Goal: Information Seeking & Learning: Learn about a topic

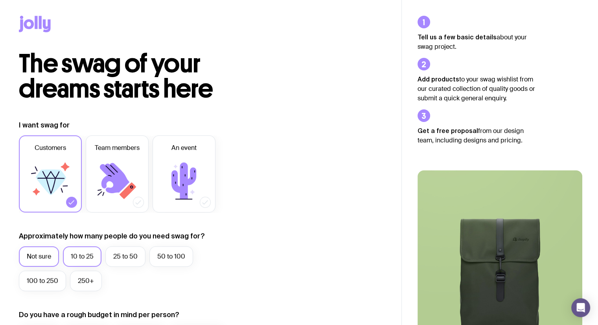
click at [76, 260] on label "10 to 25" at bounding box center [82, 256] width 39 height 20
click at [0, 0] on input "10 to 25" at bounding box center [0, 0] width 0 height 0
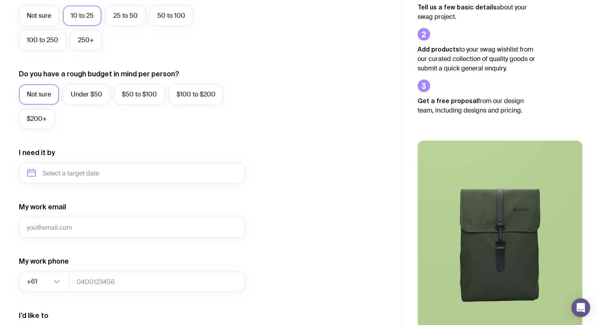
scroll to position [291, 0]
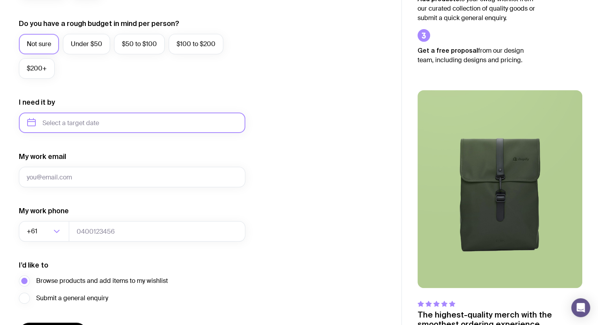
click at [215, 127] on input "text" at bounding box center [132, 122] width 227 height 20
click at [69, 219] on button "Nov" at bounding box center [69, 220] width 29 height 16
type input "[DATE]"
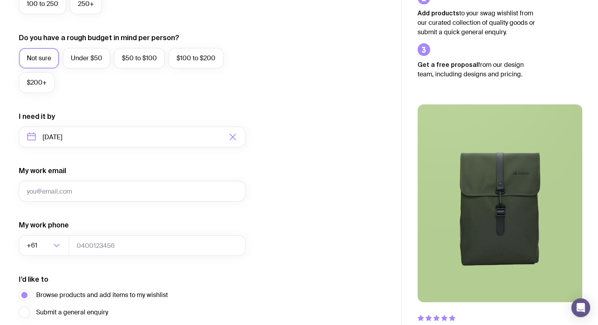
scroll to position [276, 0]
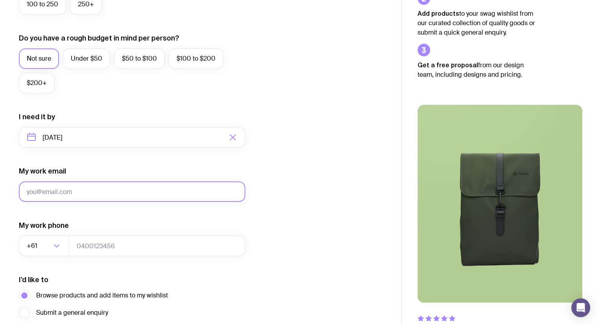
click at [182, 192] on input "My work email" at bounding box center [132, 191] width 227 height 20
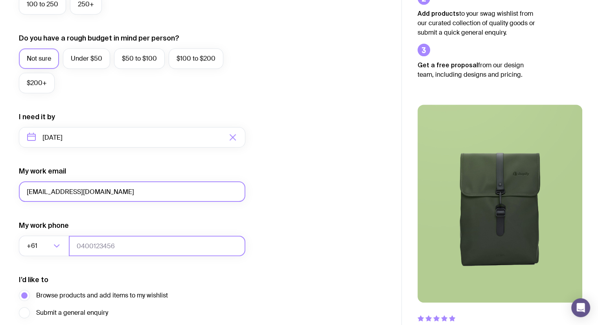
type input "[EMAIL_ADDRESS][DOMAIN_NAME]"
click at [154, 238] on input "tel" at bounding box center [157, 246] width 177 height 20
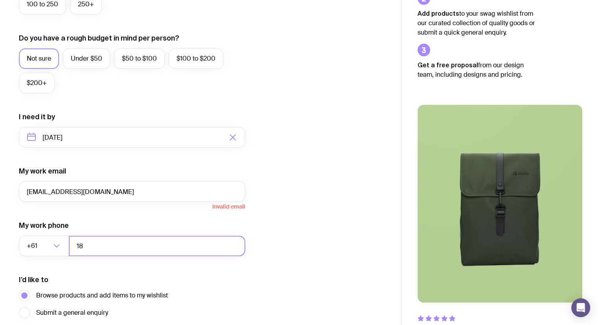
type input "1"
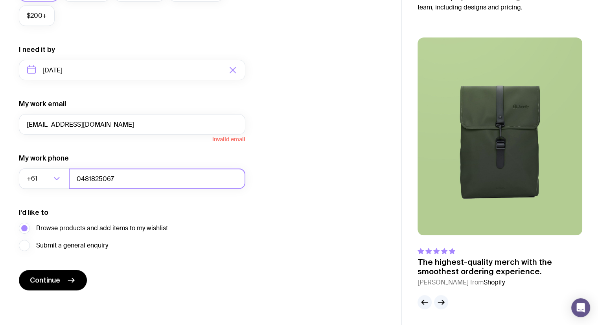
type input "0481825067"
click at [26, 301] on div "The swag of your dreams starts here I want swag for Customers Team members An e…" at bounding box center [201, 8] width 402 height 602
click at [35, 293] on div "The swag of your dreams starts here I want swag for Customers Team members An e…" at bounding box center [201, 8] width 402 height 602
click at [37, 287] on button "Continue" at bounding box center [53, 280] width 68 height 20
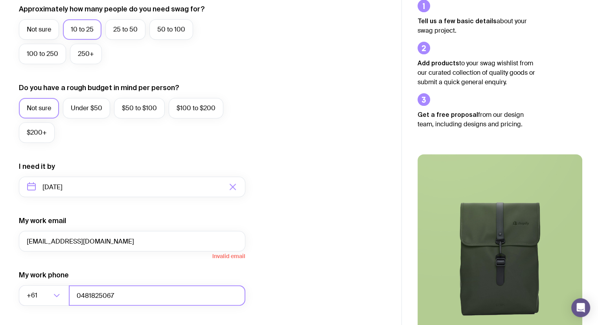
scroll to position [212, 0]
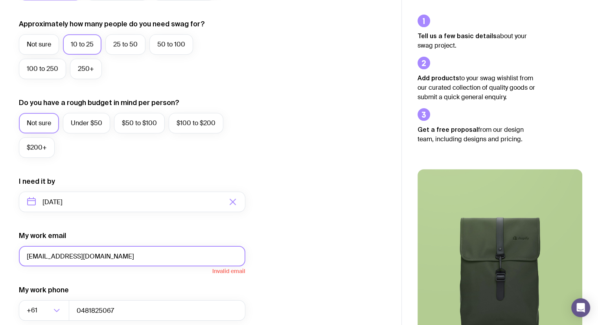
click at [37, 257] on input "[EMAIL_ADDRESS][DOMAIN_NAME]" at bounding box center [132, 256] width 227 height 20
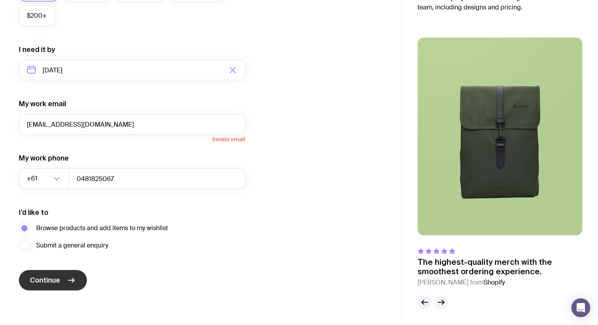
click at [83, 278] on button "Continue" at bounding box center [53, 280] width 68 height 20
click at [47, 283] on span "Continue" at bounding box center [45, 279] width 30 height 9
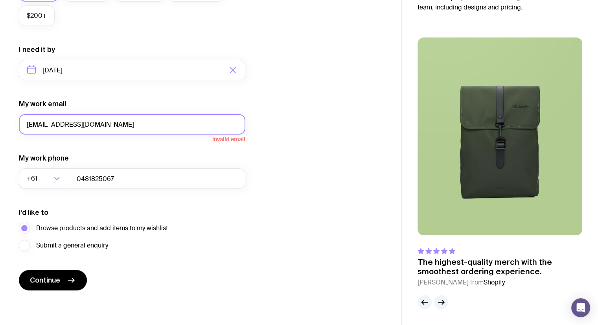
drag, startPoint x: 134, startPoint y: 127, endPoint x: 0, endPoint y: 129, distance: 134.5
click at [0, 129] on div "I want swag for Customers Team members An event Approximately how many people d…" at bounding box center [201, 34] width 402 height 514
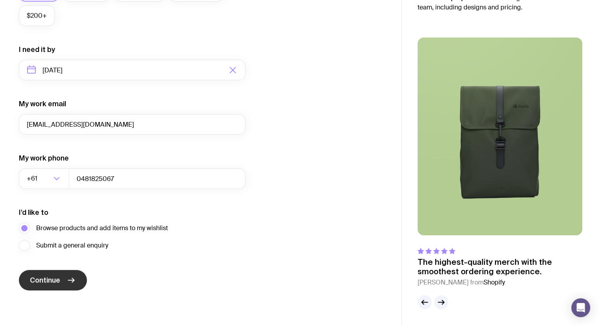
click at [71, 280] on icon "submit" at bounding box center [71, 280] width 6 height 0
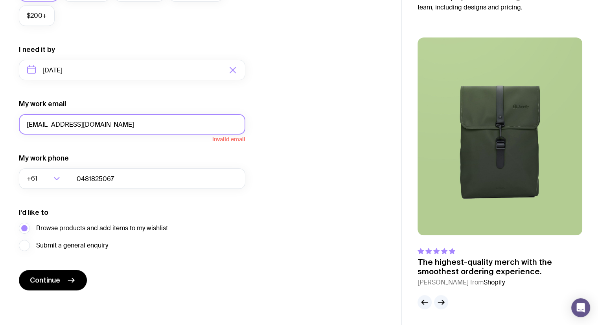
drag, startPoint x: 41, startPoint y: 123, endPoint x: 0, endPoint y: 130, distance: 41.4
click at [0, 130] on div "I want swag for Customers Team members An event Approximately how many people d…" at bounding box center [201, 34] width 402 height 514
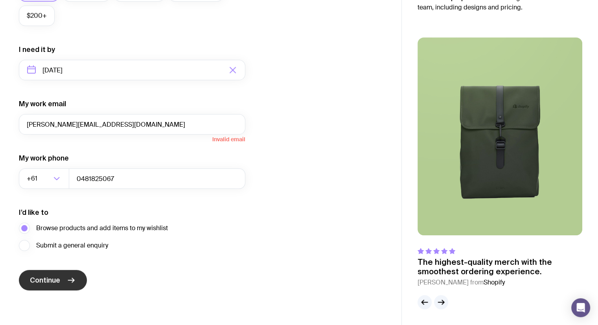
click at [44, 276] on span "Continue" at bounding box center [45, 279] width 30 height 9
click at [46, 276] on span "Continue" at bounding box center [45, 279] width 30 height 9
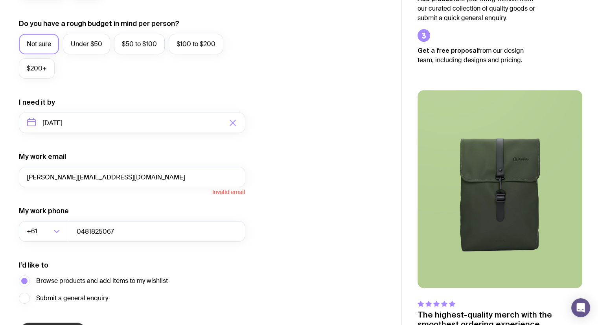
scroll to position [291, 0]
click at [46, 276] on span "Browse products and add items to my wishlist" at bounding box center [102, 280] width 132 height 9
click at [0, 0] on input "Browse products and add items to my wishlist" at bounding box center [0, 0] width 0 height 0
drag, startPoint x: 143, startPoint y: 172, endPoint x: 0, endPoint y: 177, distance: 142.8
click at [0, 177] on div "I want swag for Customers Team members An event Approximately how many people d…" at bounding box center [201, 86] width 402 height 514
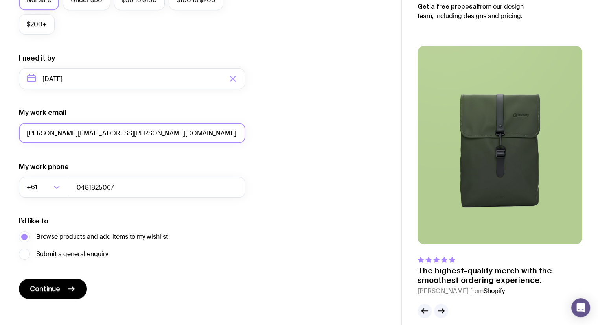
scroll to position [334, 0]
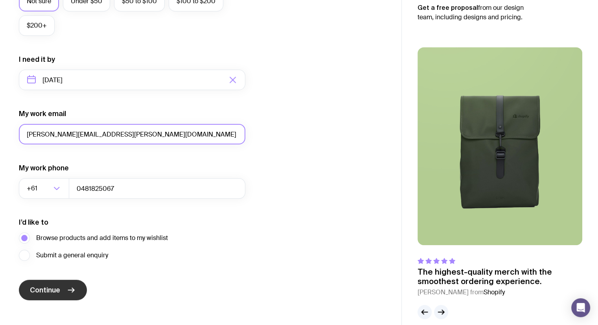
type input "[PERSON_NAME][EMAIL_ADDRESS][PERSON_NAME][DOMAIN_NAME]"
click at [46, 288] on span "Continue" at bounding box center [45, 289] width 30 height 9
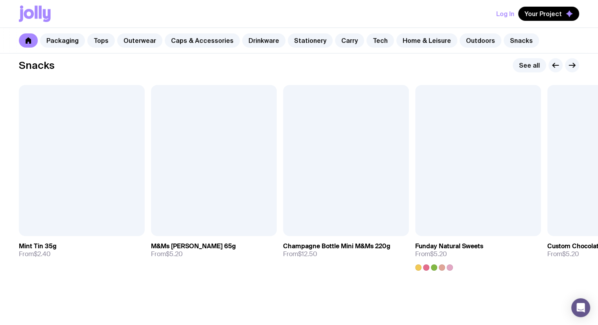
scroll to position [2746, 0]
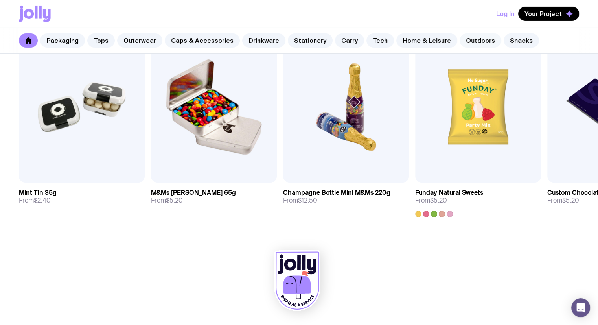
click at [460, 39] on link "Outdoors" at bounding box center [481, 40] width 42 height 14
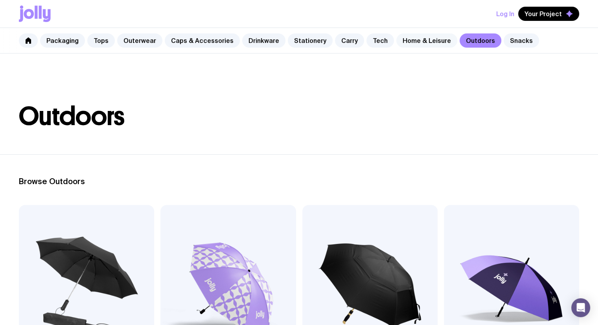
click at [413, 40] on link "Home & Leisure" at bounding box center [426, 40] width 61 height 14
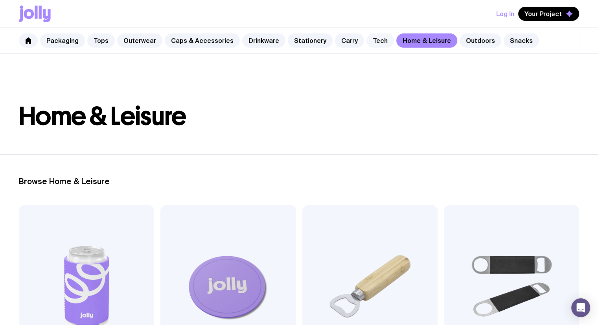
click at [367, 38] on link "Tech" at bounding box center [381, 40] width 28 height 14
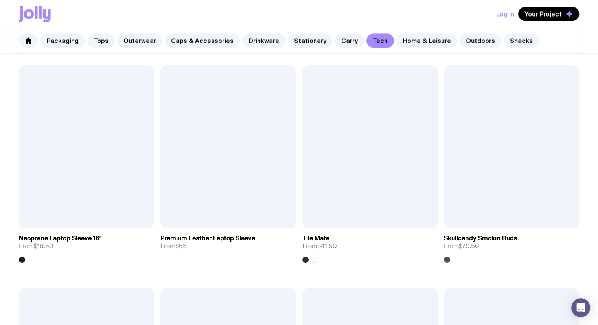
scroll to position [1263, 0]
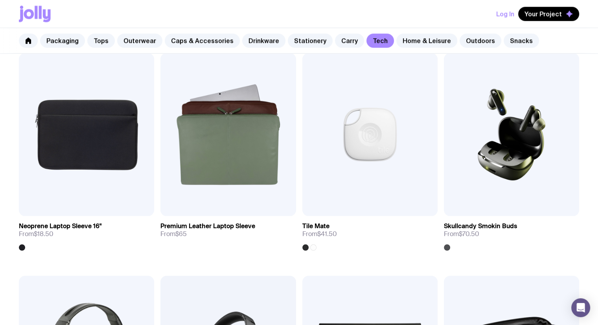
click at [347, 191] on img at bounding box center [369, 134] width 135 height 162
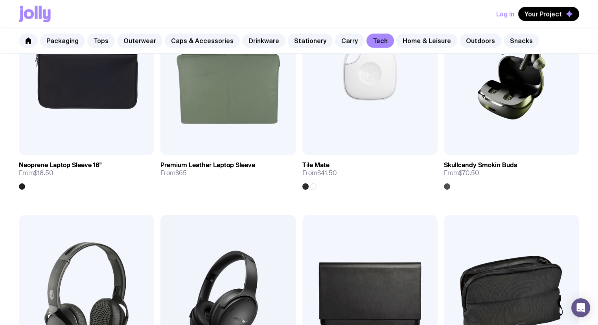
scroll to position [1324, 0]
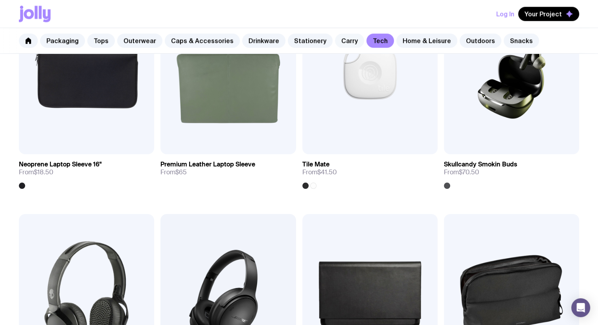
click at [337, 39] on link "Carry" at bounding box center [349, 40] width 29 height 14
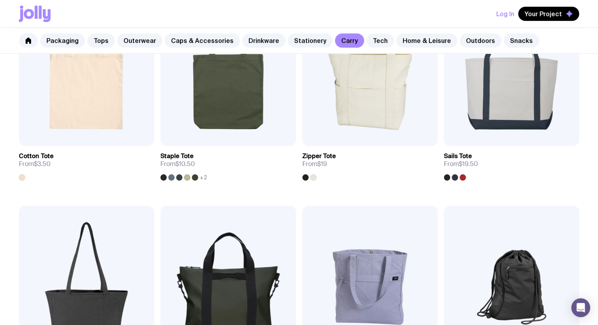
scroll to position [391, 0]
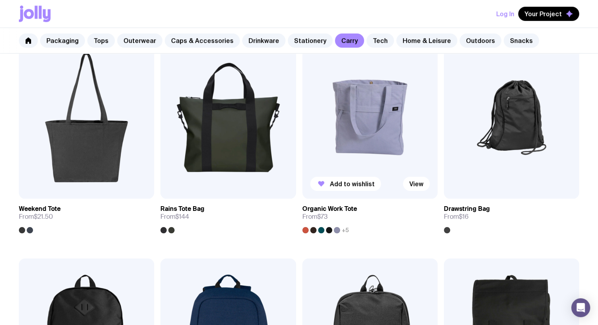
click at [355, 128] on img at bounding box center [369, 117] width 135 height 162
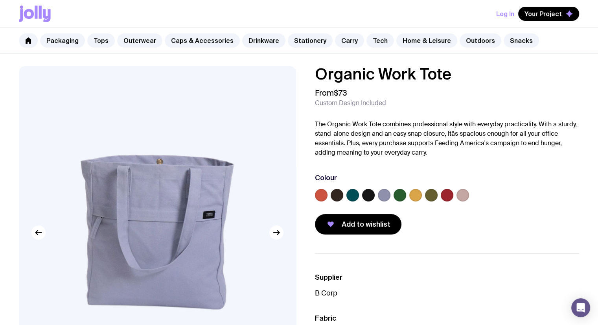
click at [321, 192] on label at bounding box center [321, 195] width 13 height 13
click at [0, 0] on input "radio" at bounding box center [0, 0] width 0 height 0
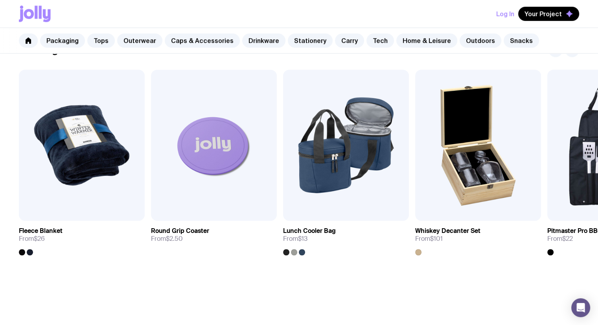
scroll to position [466, 0]
click at [189, 37] on link "Caps & Accessories" at bounding box center [202, 40] width 75 height 14
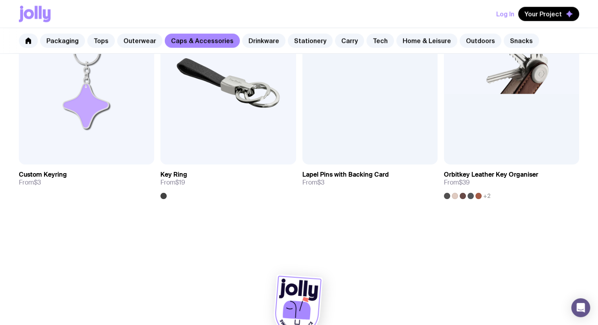
scroll to position [1321, 0]
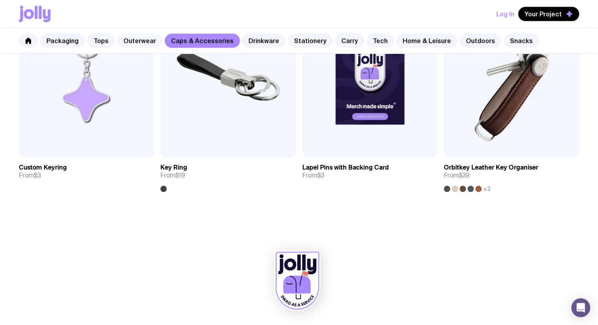
click at [138, 38] on link "Outerwear" at bounding box center [139, 40] width 45 height 14
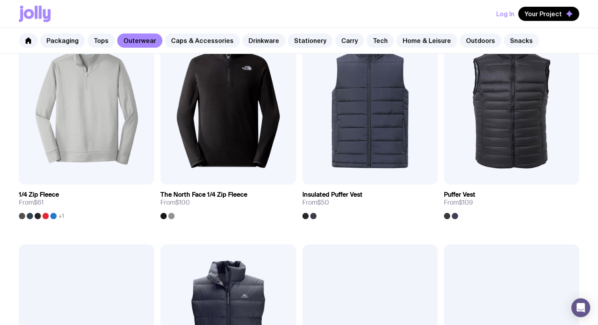
scroll to position [550, 0]
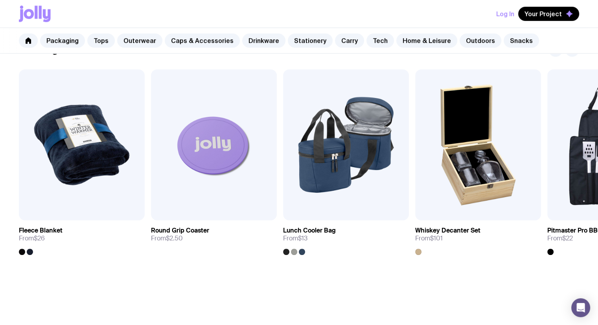
scroll to position [391, 0]
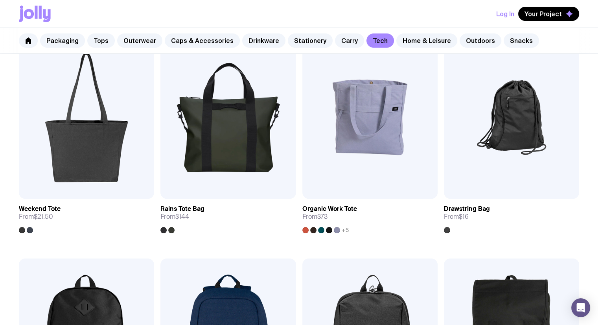
scroll to position [1324, 0]
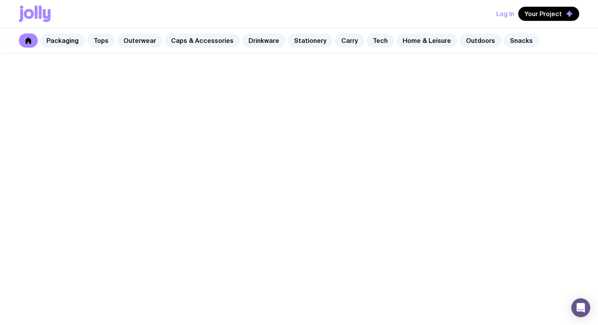
scroll to position [685, 0]
